Goal: Task Accomplishment & Management: Use online tool/utility

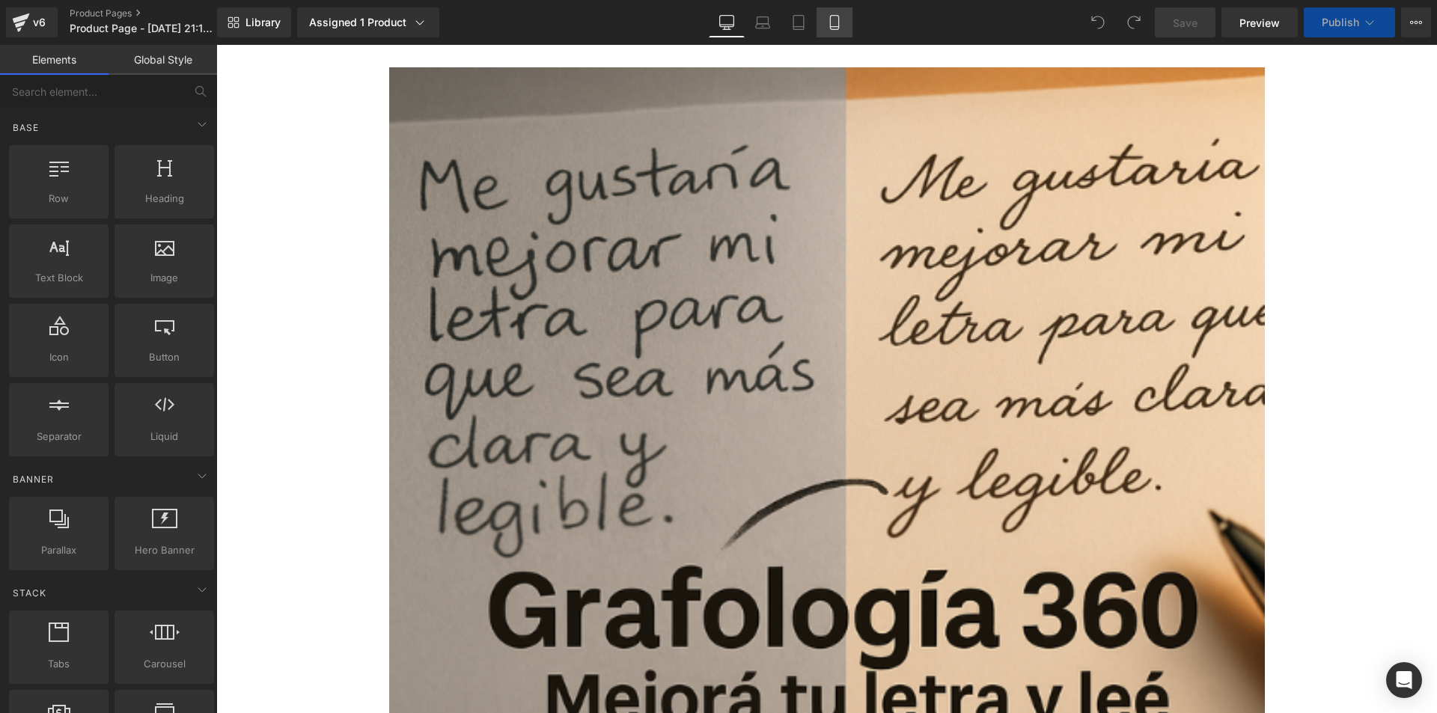
click at [838, 22] on icon at bounding box center [834, 23] width 8 height 14
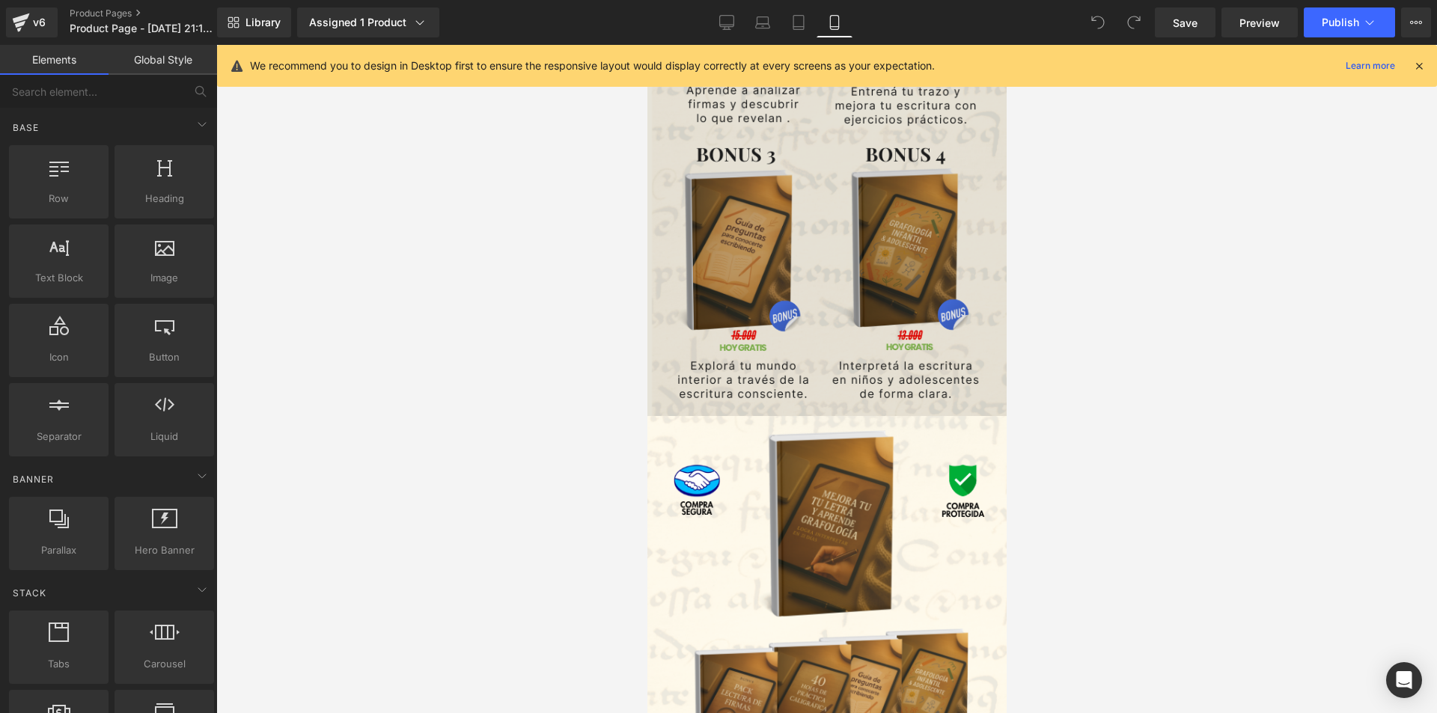
scroll to position [2021, 0]
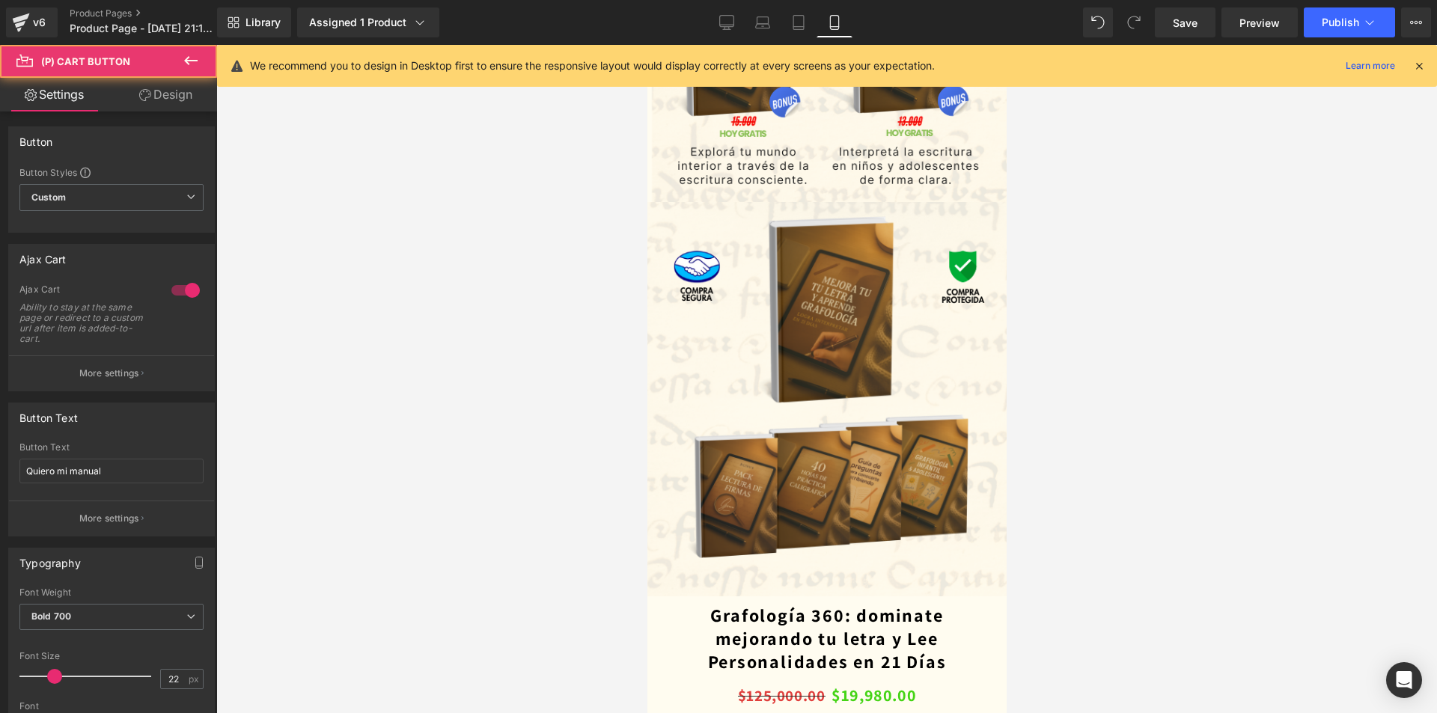
click at [165, 99] on link "Design" at bounding box center [166, 95] width 109 height 34
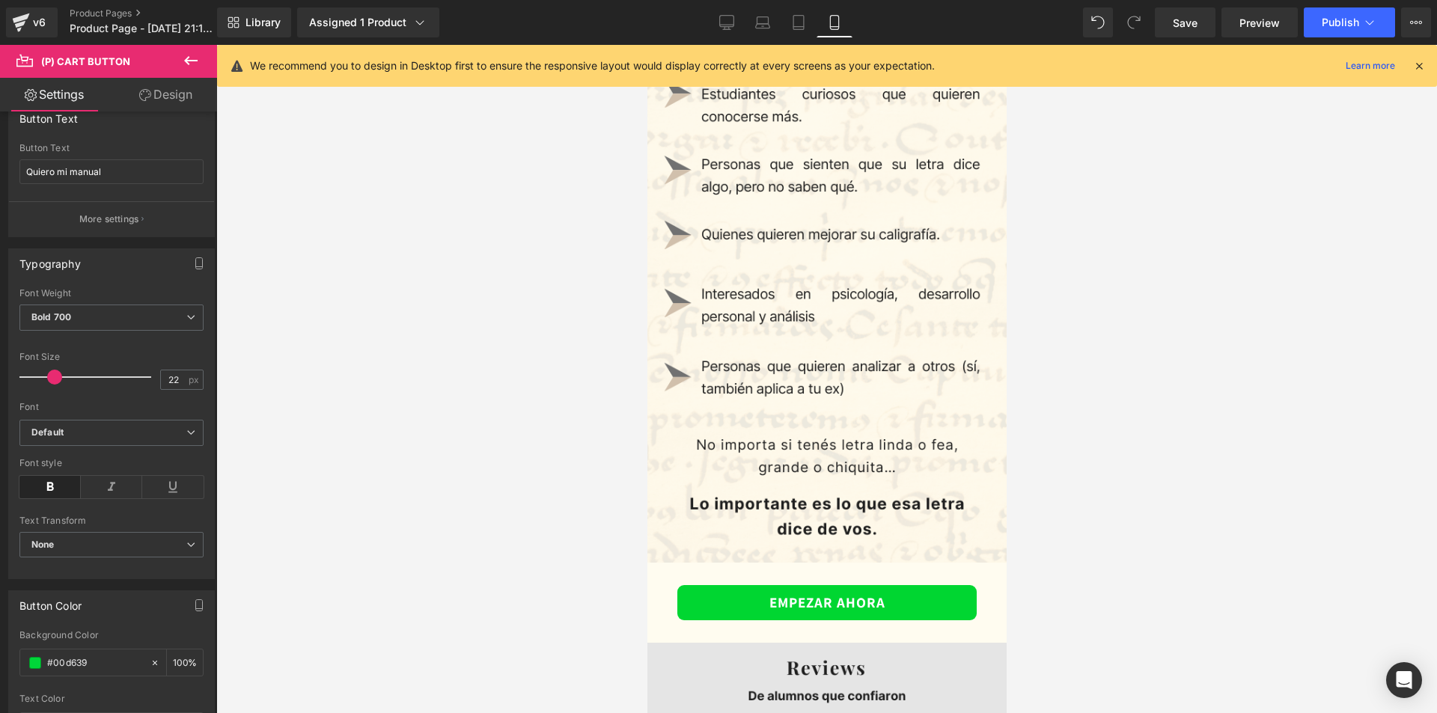
scroll to position [3219, 0]
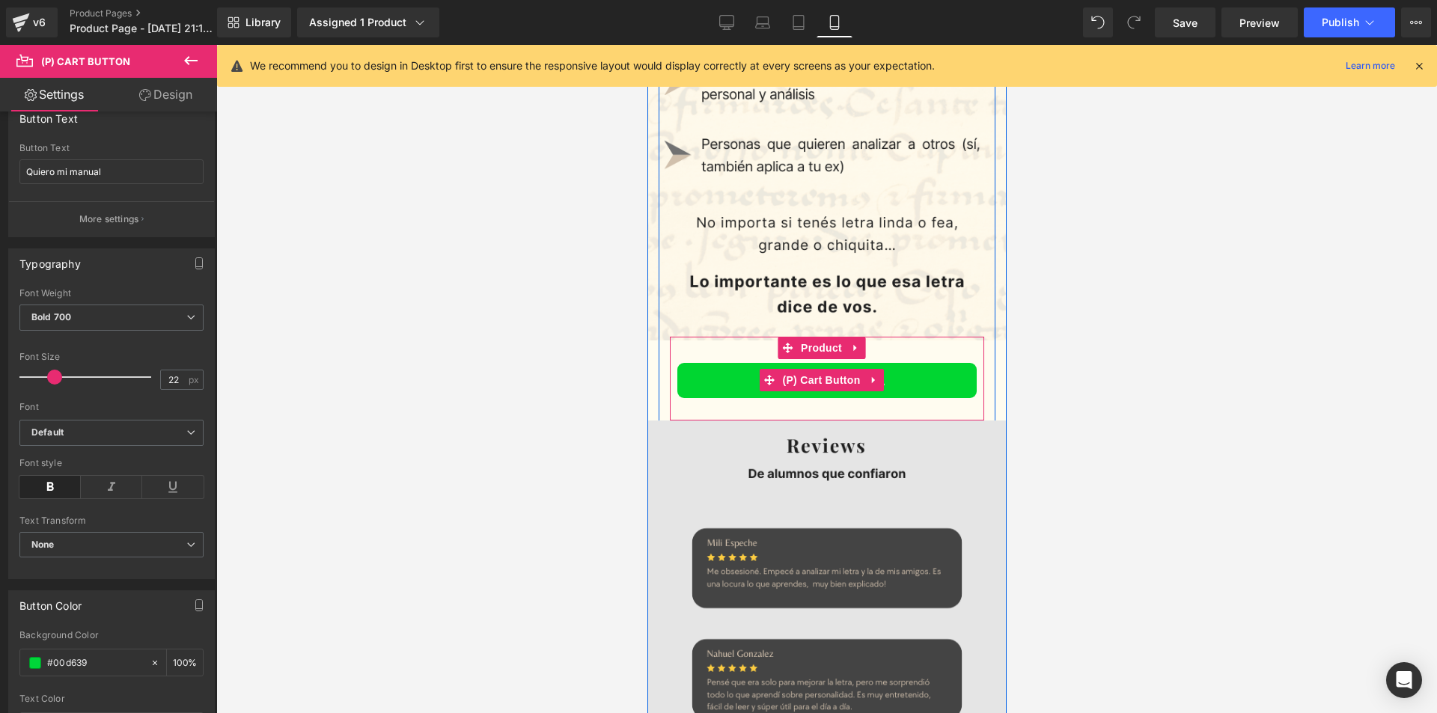
click at [739, 363] on button "EMPEZAR AHORA" at bounding box center [826, 380] width 299 height 35
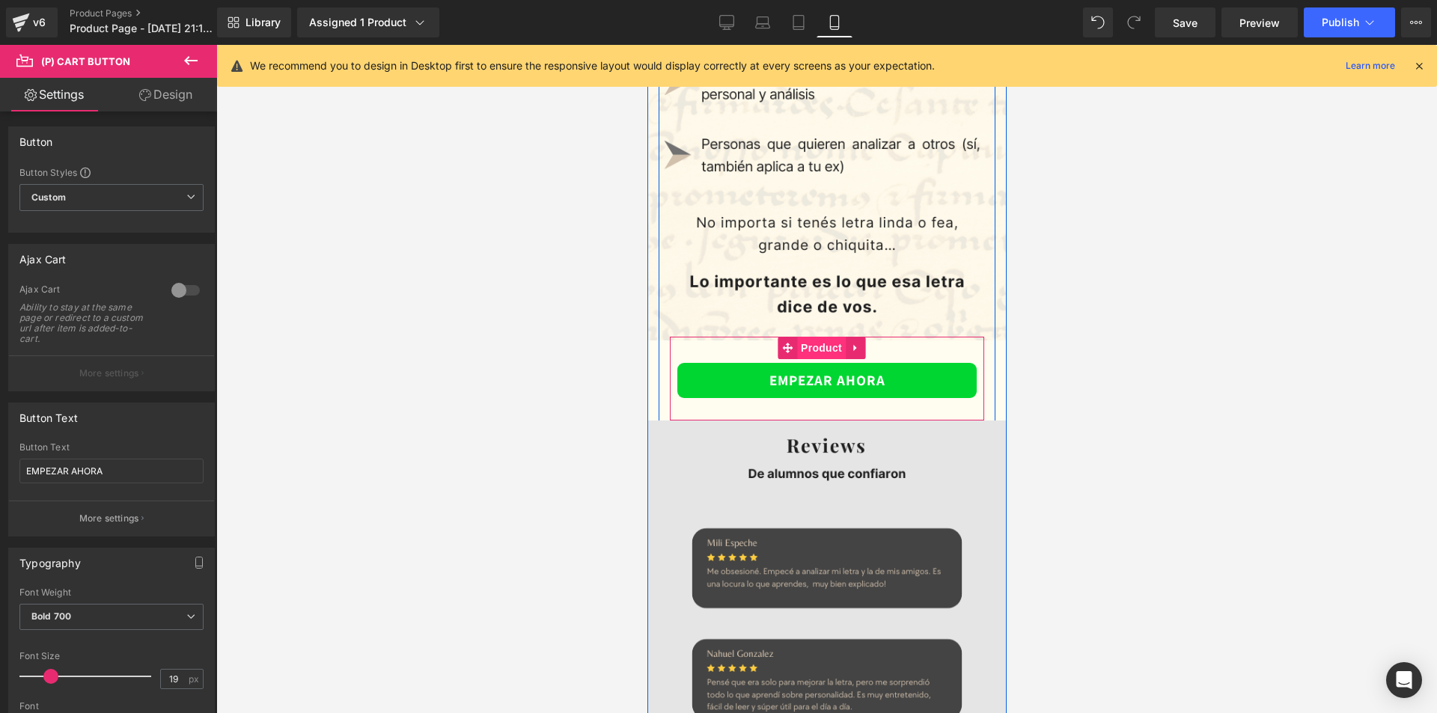
click at [811, 337] on span "Product" at bounding box center [820, 348] width 49 height 22
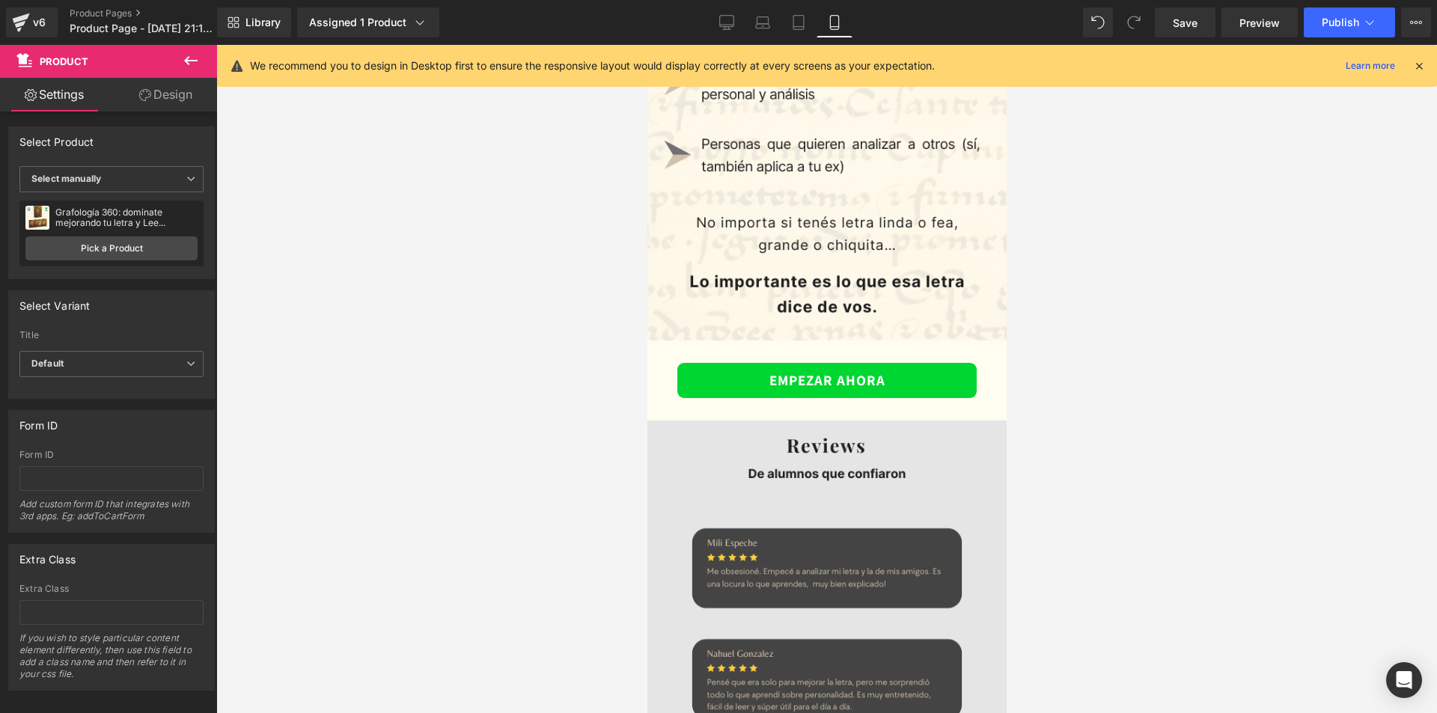
click at [1417, 67] on icon at bounding box center [1419, 65] width 13 height 13
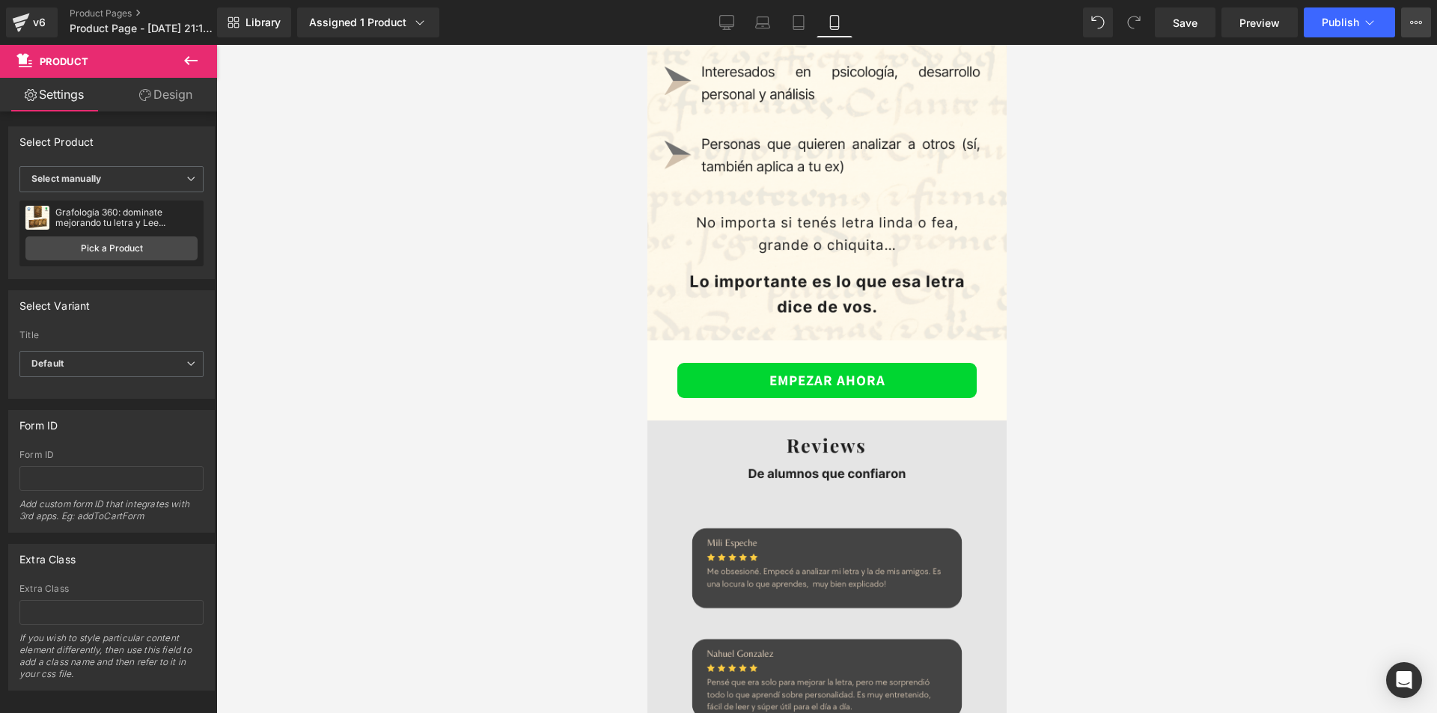
click at [1425, 25] on button "Upgrade Plan View Live Page View with current Template Save Template to Library…" at bounding box center [1416, 22] width 30 height 30
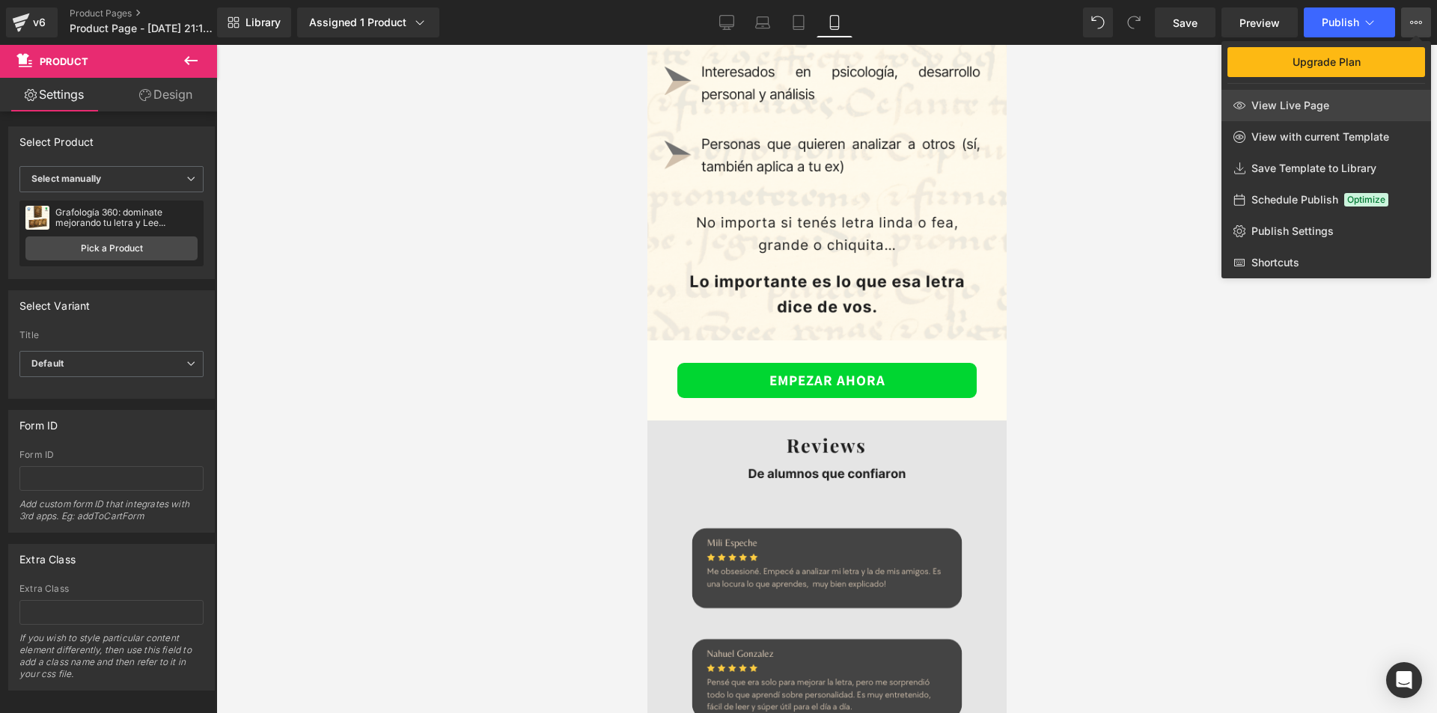
click at [1310, 98] on link "View Live Page" at bounding box center [1327, 105] width 210 height 31
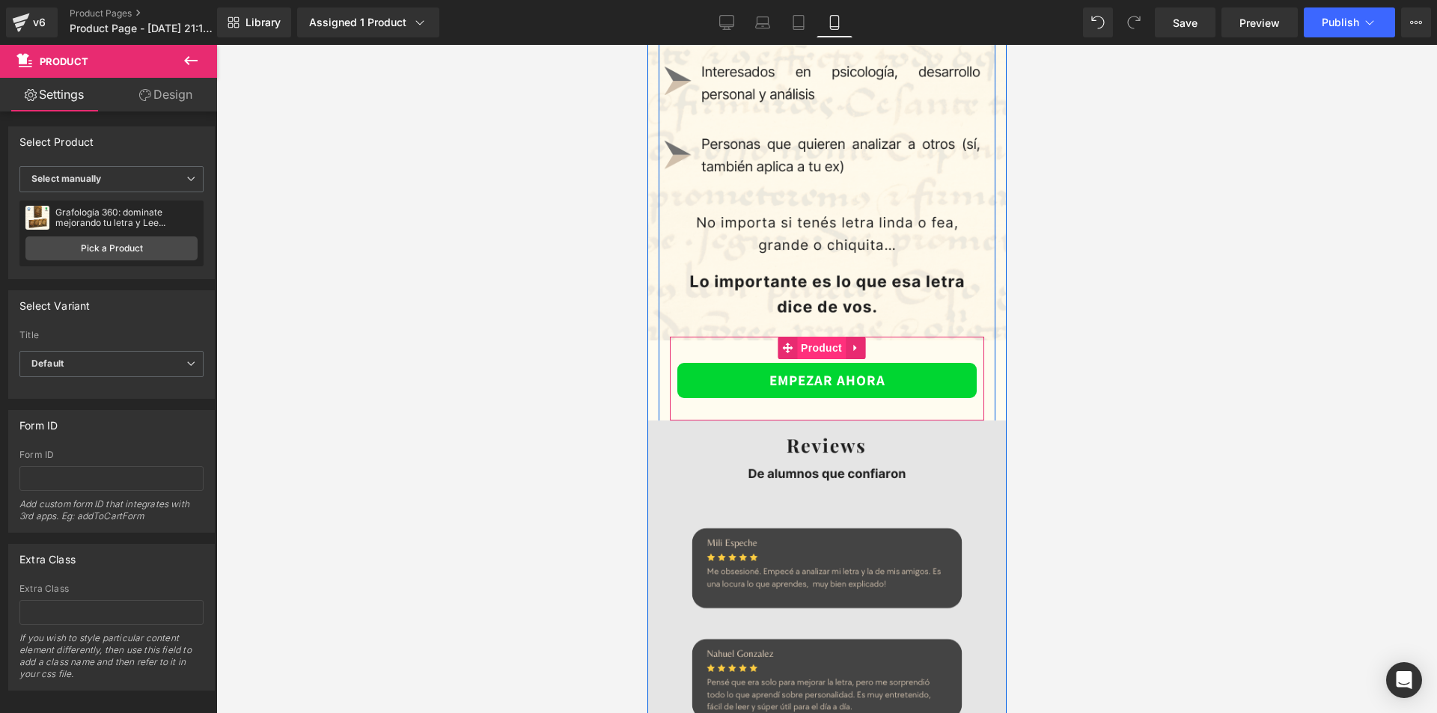
click at [802, 337] on span "Product" at bounding box center [820, 348] width 49 height 22
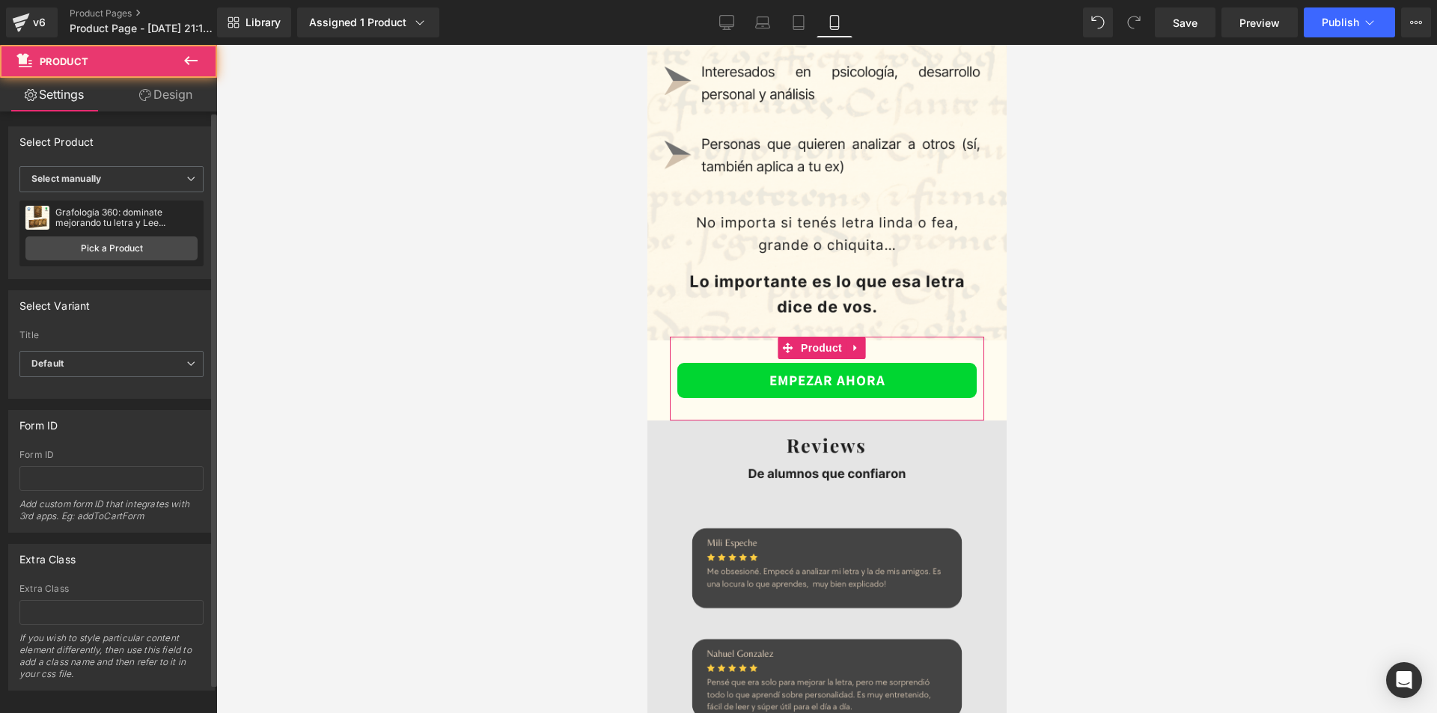
click at [137, 215] on div "Grafología 360: dominate mejorando tu letra y Lee Personalidades en 21 Días" at bounding box center [126, 217] width 142 height 21
copy div "Grafología 360: dominate mejorando tu letra y Lee Personalidades en 21 Días"
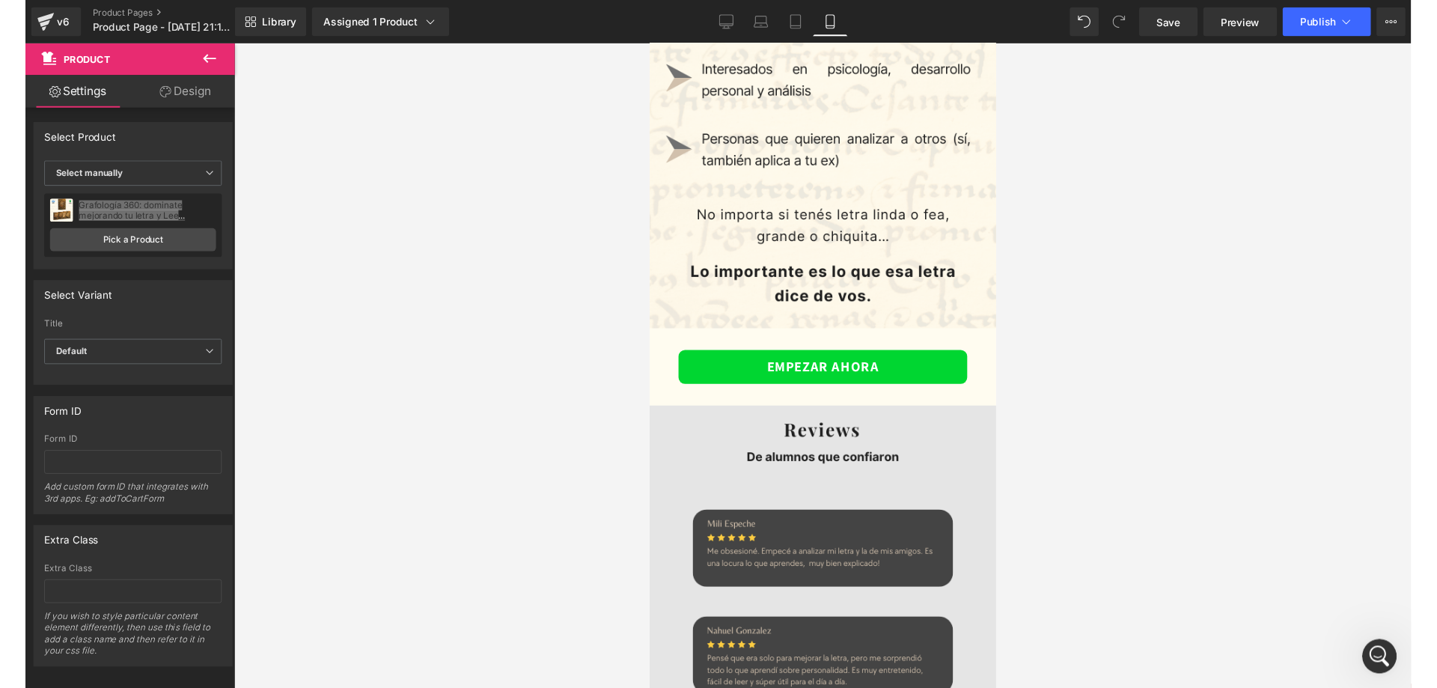
scroll to position [0, 0]
